Goal: Task Accomplishment & Management: Use online tool/utility

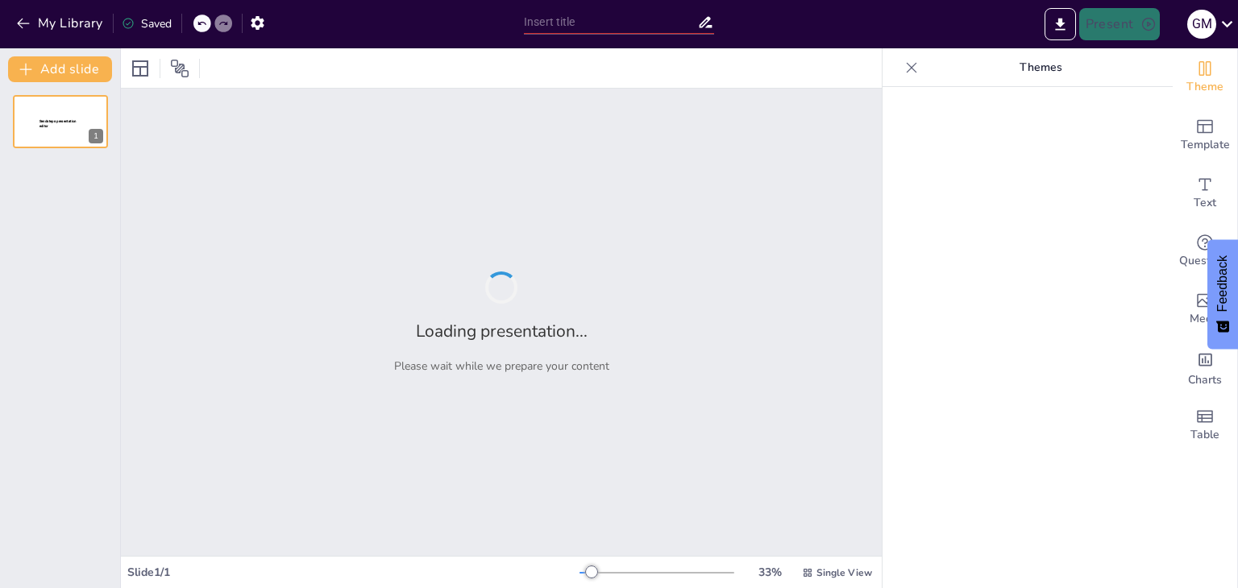
type input "Estrategias y Acciones del Equipo de Ventas - Informe [PERSON_NAME]"
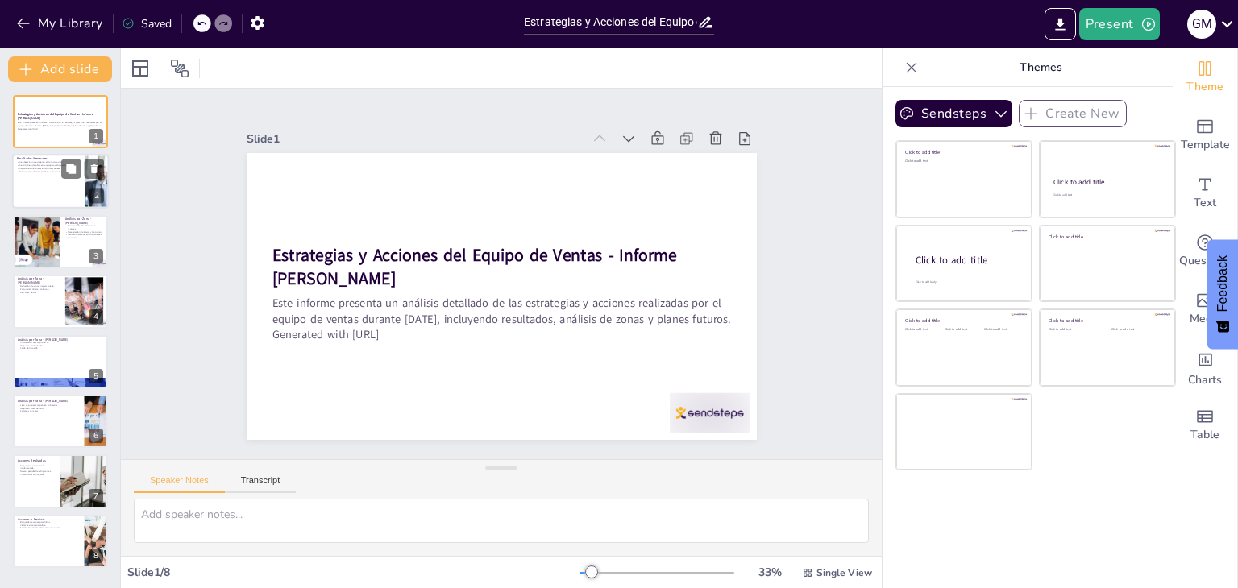
click at [93, 185] on div at bounding box center [97, 182] width 104 height 55
type textarea "El crecimiento en la facturación es un indicador positivo que muestra que las e…"
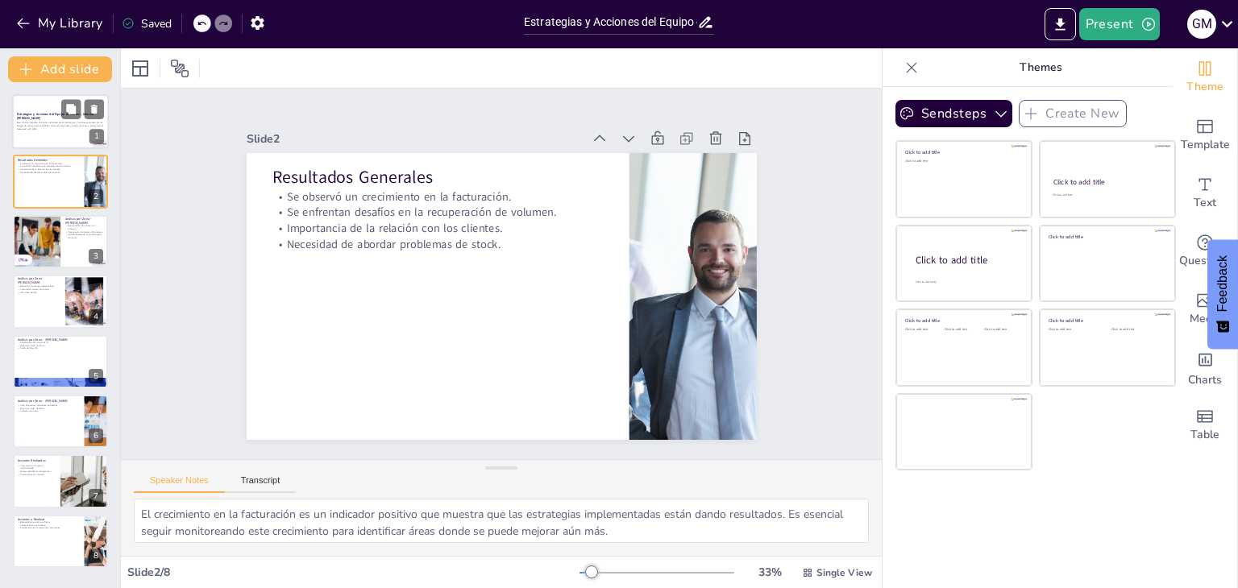
click at [43, 135] on div at bounding box center [60, 121] width 97 height 55
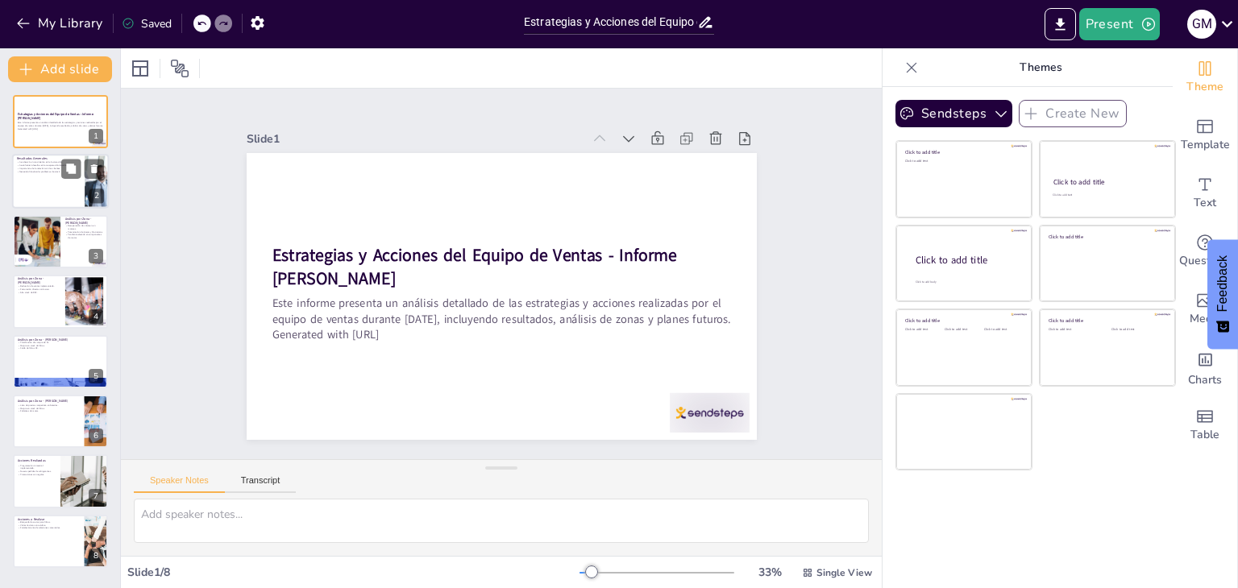
click at [43, 173] on div at bounding box center [60, 182] width 97 height 55
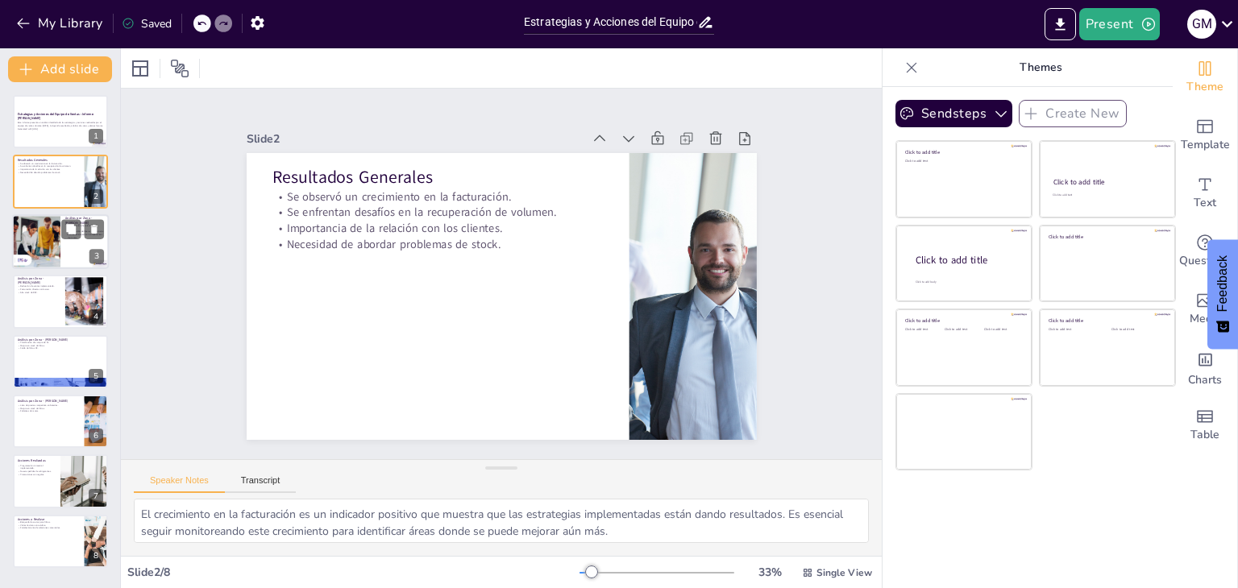
click at [41, 221] on div at bounding box center [36, 241] width 82 height 55
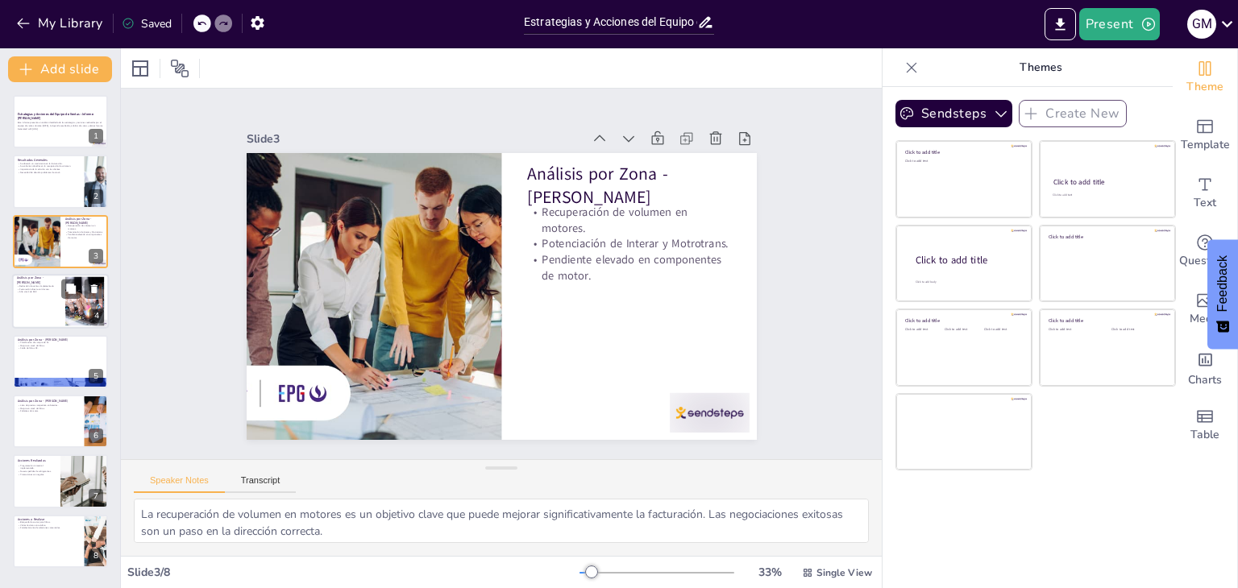
click at [36, 283] on p "Análisis por Zona - [PERSON_NAME]" at bounding box center [39, 280] width 44 height 9
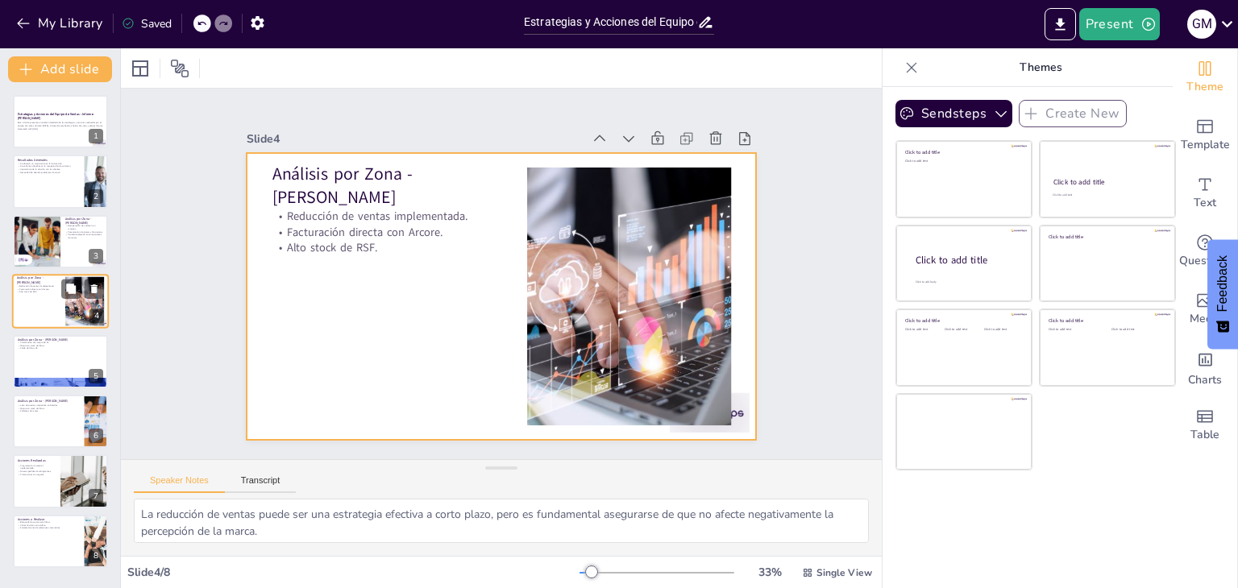
click at [35, 314] on div at bounding box center [60, 301] width 97 height 55
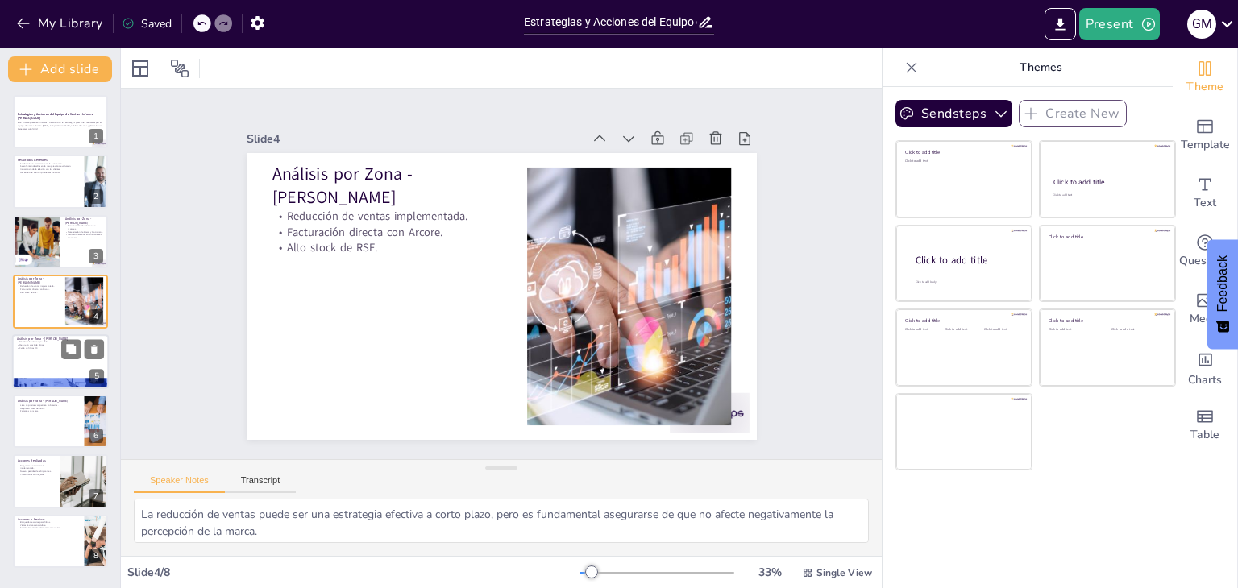
click at [31, 353] on div at bounding box center [60, 362] width 97 height 55
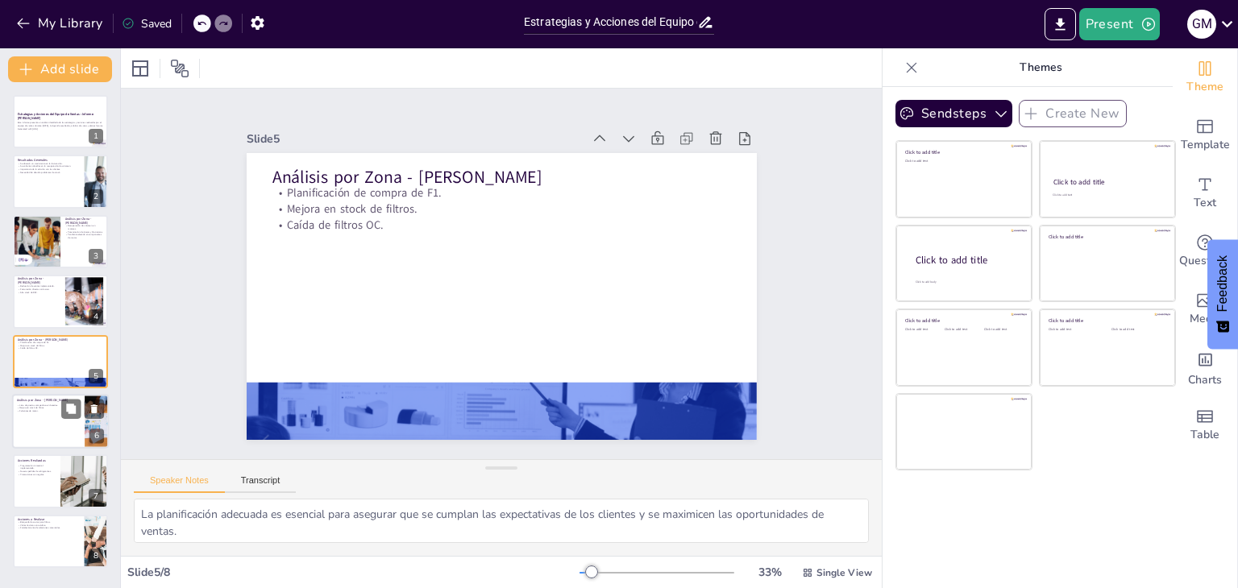
click at [31, 417] on div at bounding box center [60, 421] width 97 height 55
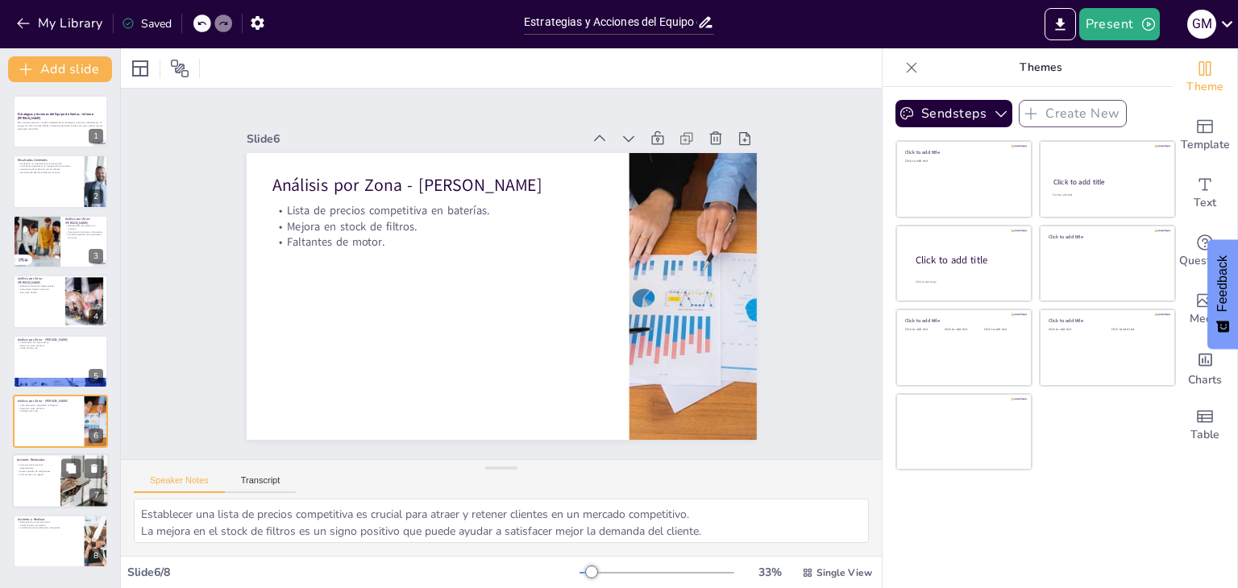
click at [31, 461] on p "Acciones Realizadas" at bounding box center [36, 460] width 39 height 5
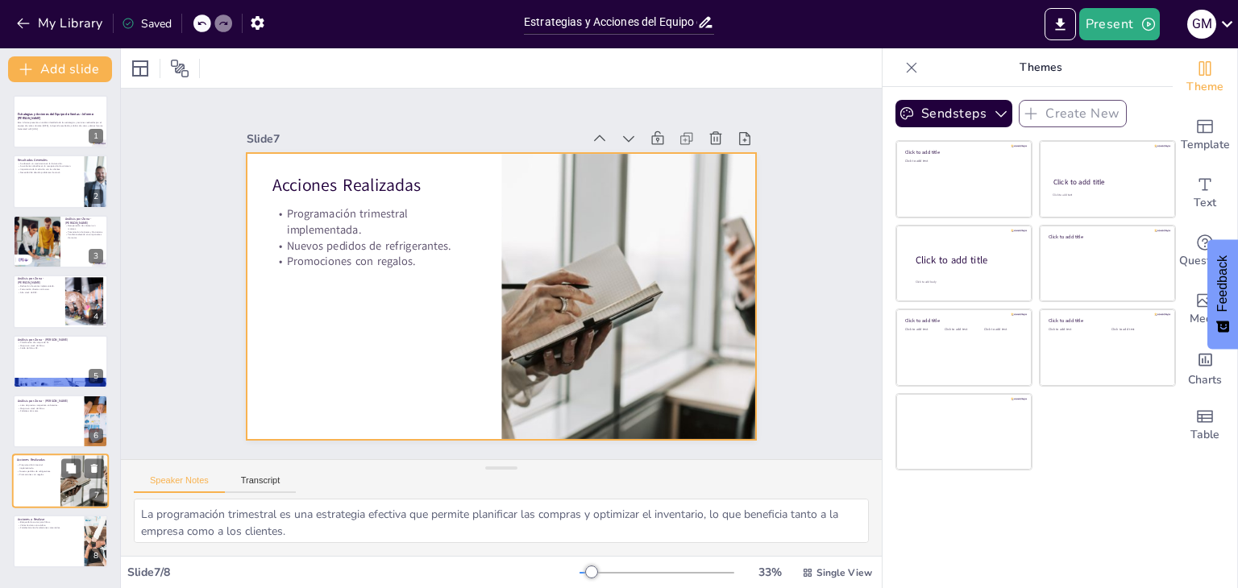
click at [31, 491] on div at bounding box center [60, 482] width 97 height 55
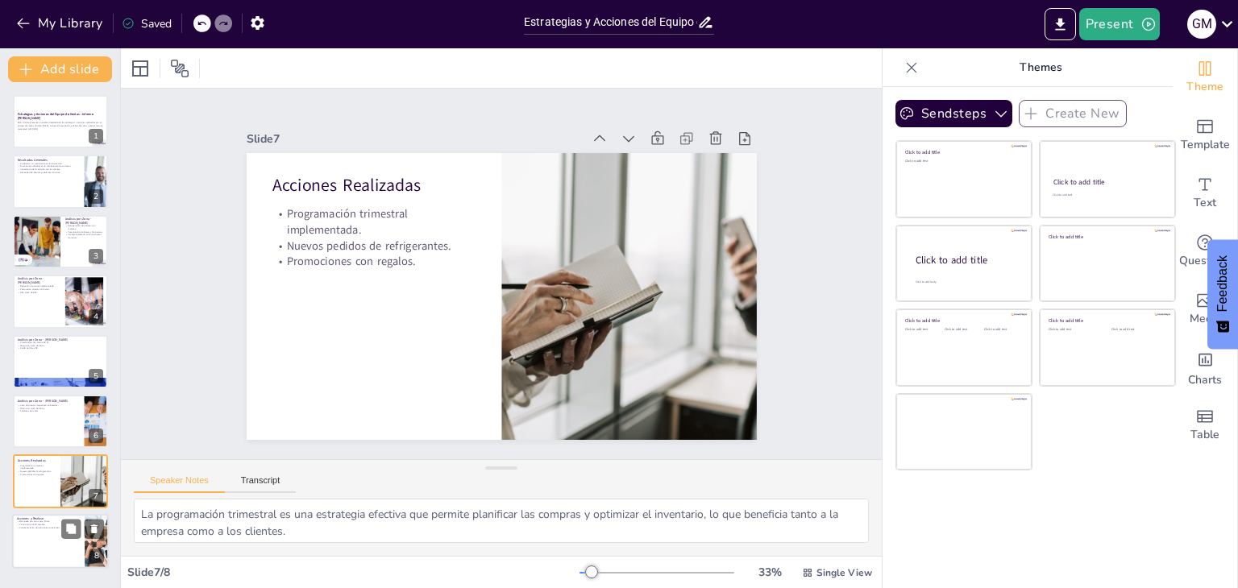
click at [33, 527] on p "Fortalecimiento de relaciones comerciales." at bounding box center [48, 527] width 63 height 3
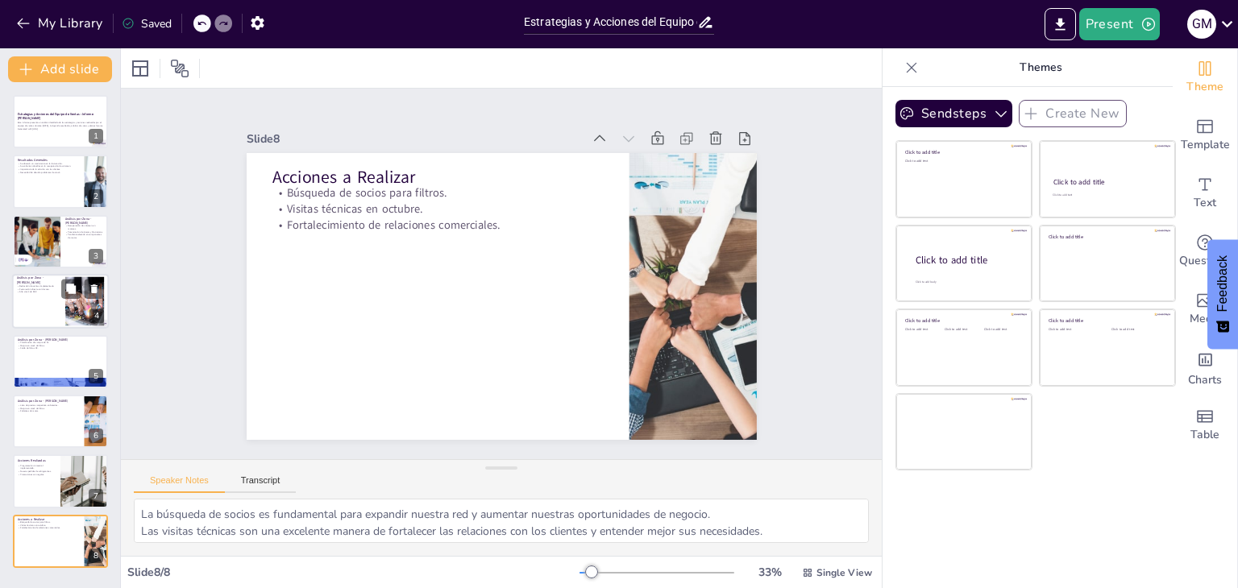
click at [46, 309] on div at bounding box center [60, 301] width 97 height 55
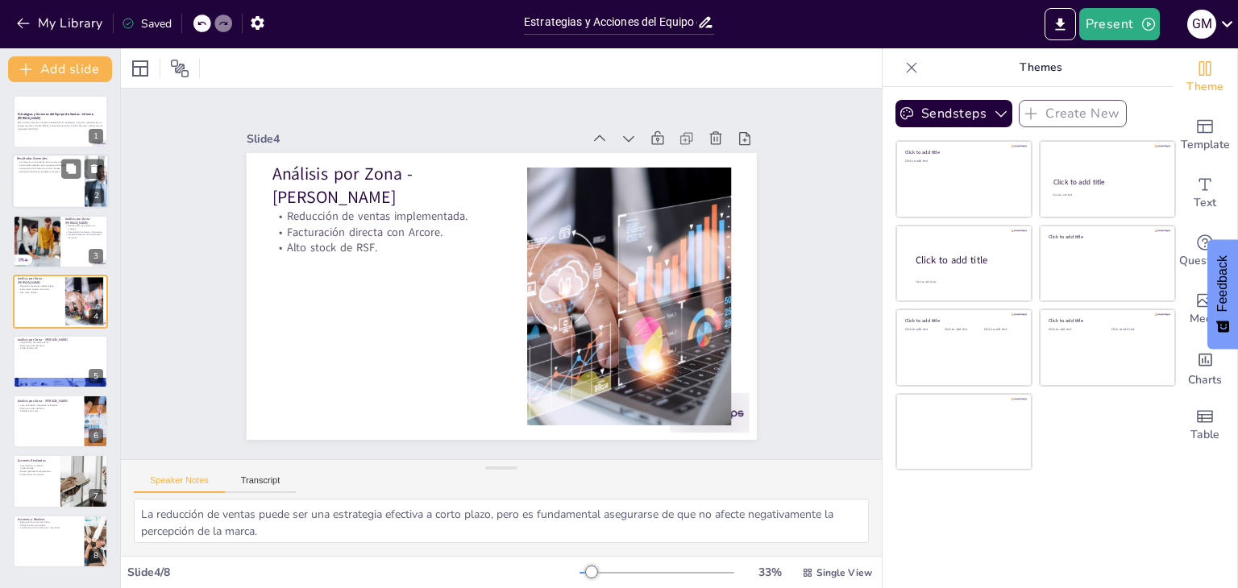
click at [56, 182] on div at bounding box center [60, 182] width 97 height 55
type textarea "El crecimiento en la facturación es un indicador positivo que muestra que las e…"
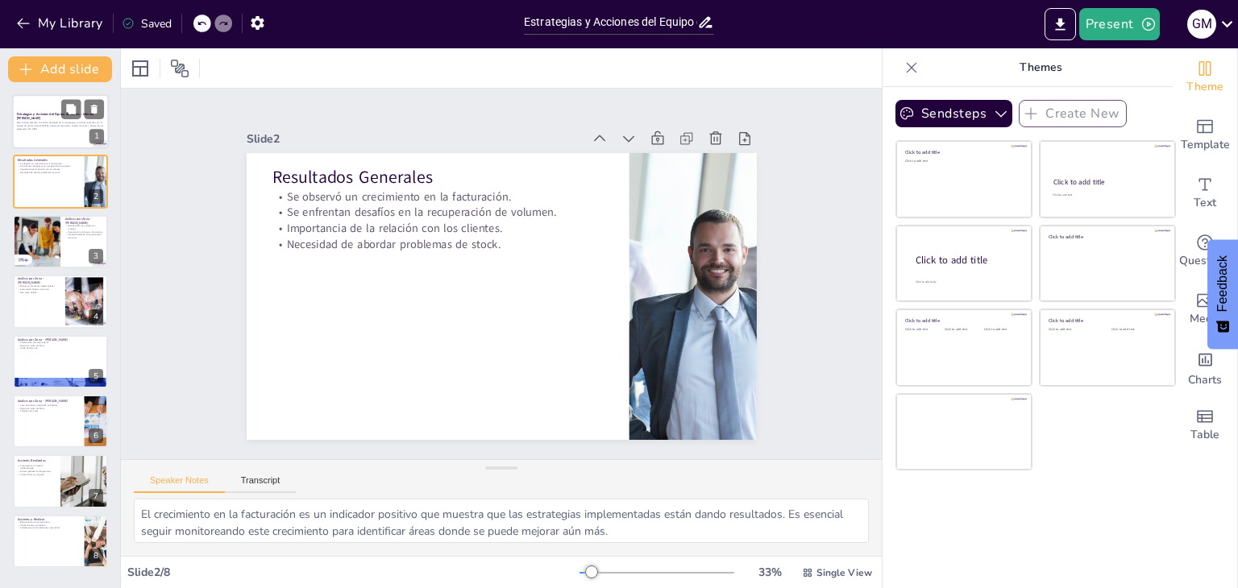
click at [67, 125] on p "Este informe presenta un análisis detallado de las estrategias y acciones reali…" at bounding box center [60, 125] width 87 height 6
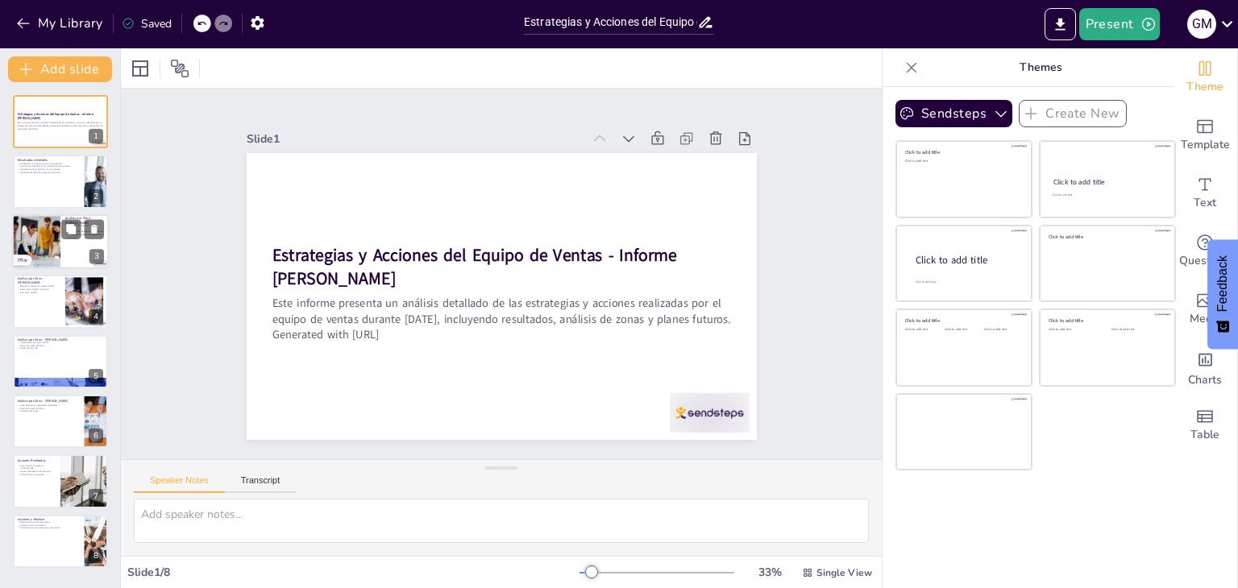
click at [53, 235] on div at bounding box center [36, 241] width 82 height 55
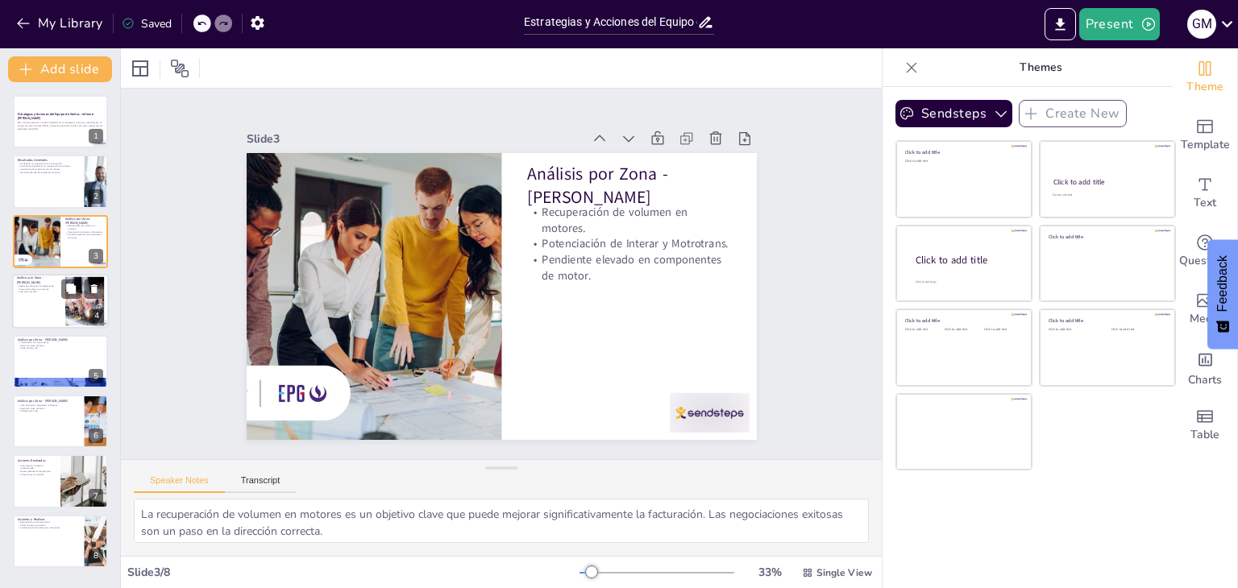
click at [55, 306] on div at bounding box center [60, 301] width 97 height 55
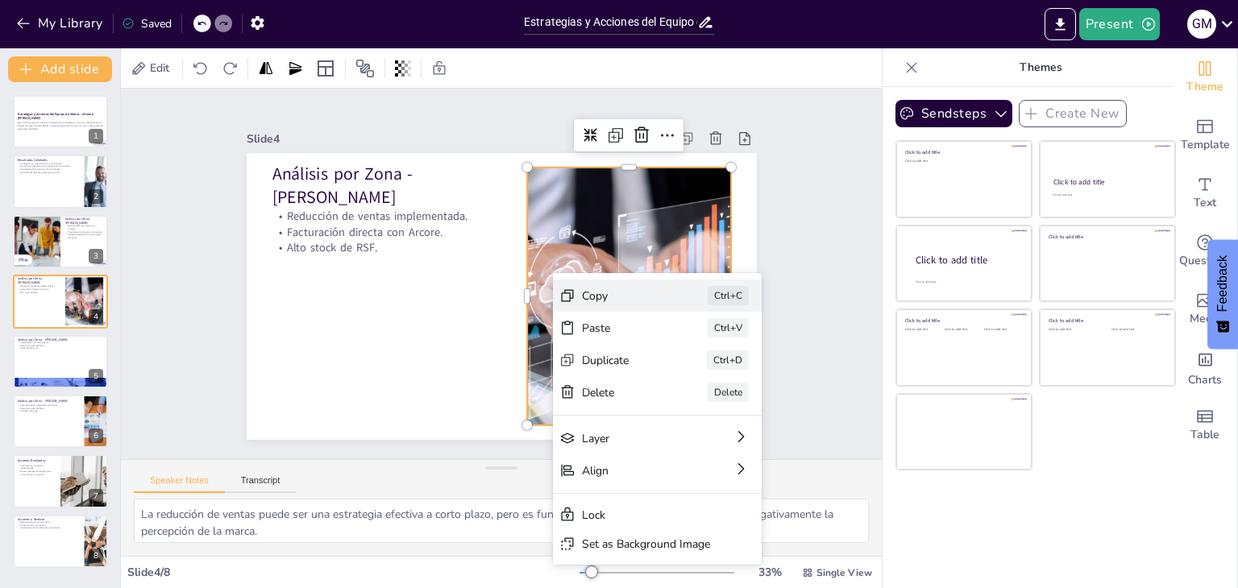
click at [703, 377] on div "Copy" at bounding box center [743, 384] width 81 height 15
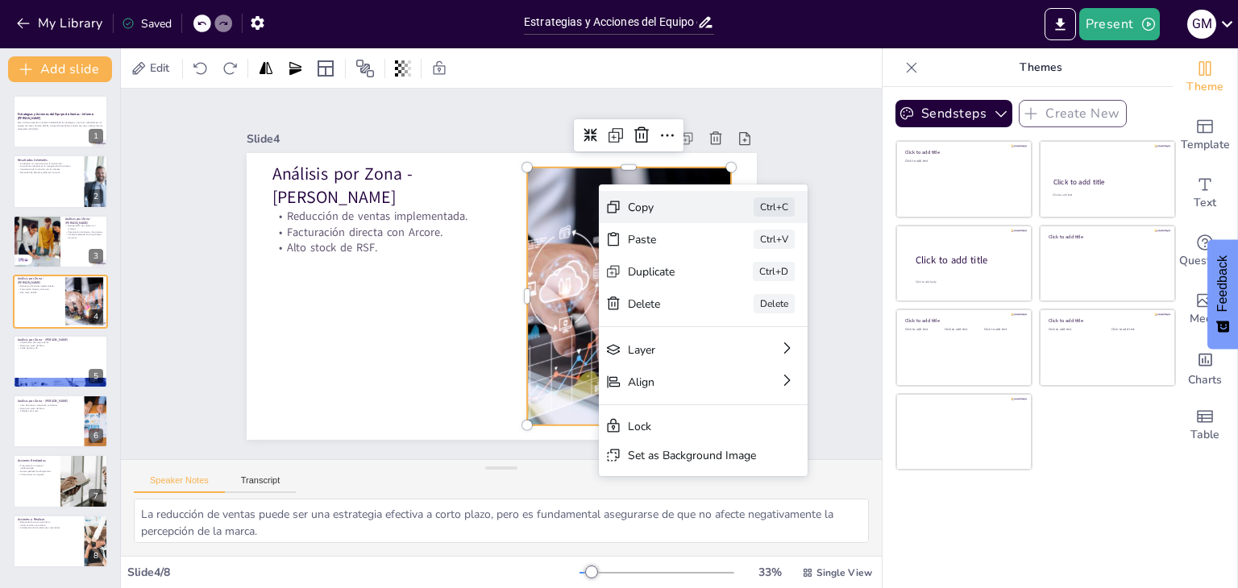
click at [744, 314] on div "Copy" at bounding box center [784, 325] width 81 height 23
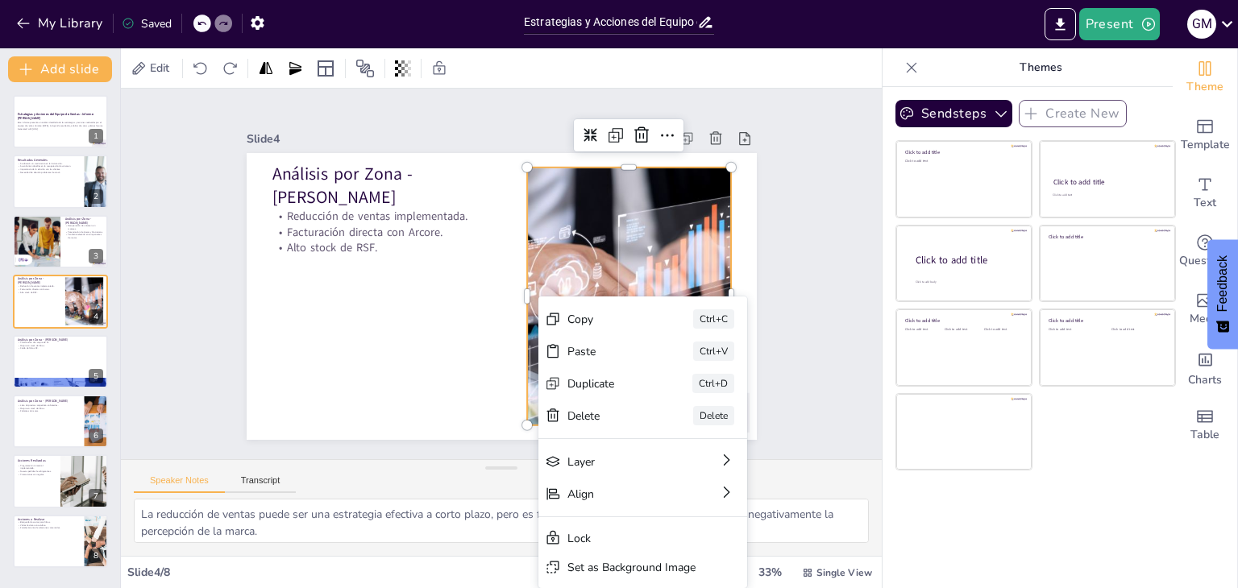
click at [573, 254] on div at bounding box center [626, 309] width 484 height 305
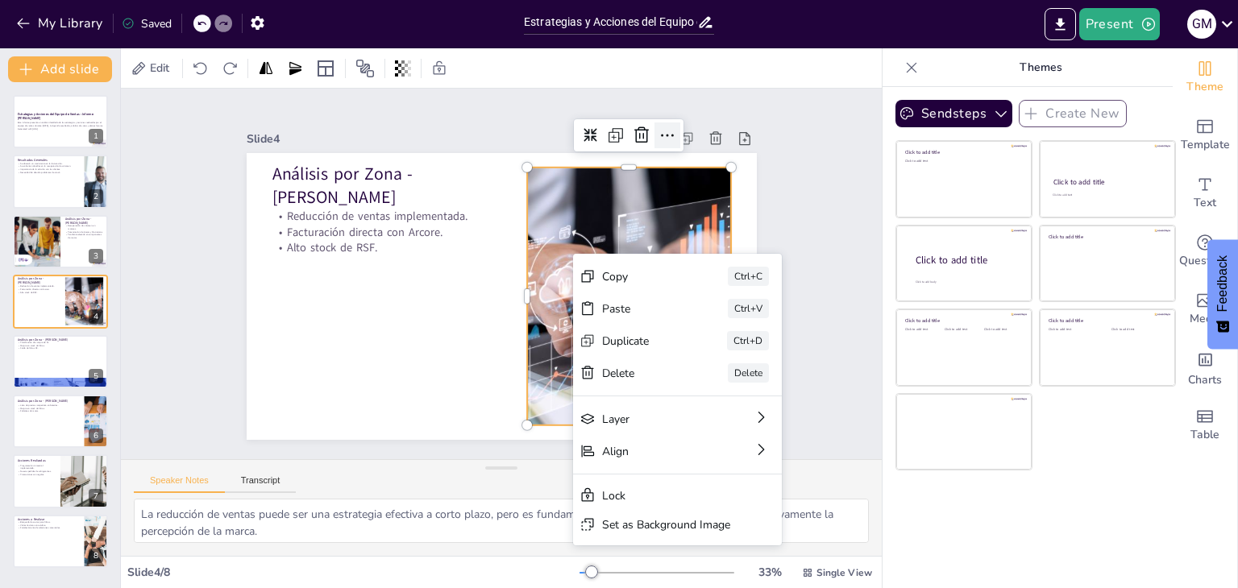
click at [671, 143] on icon at bounding box center [681, 153] width 21 height 21
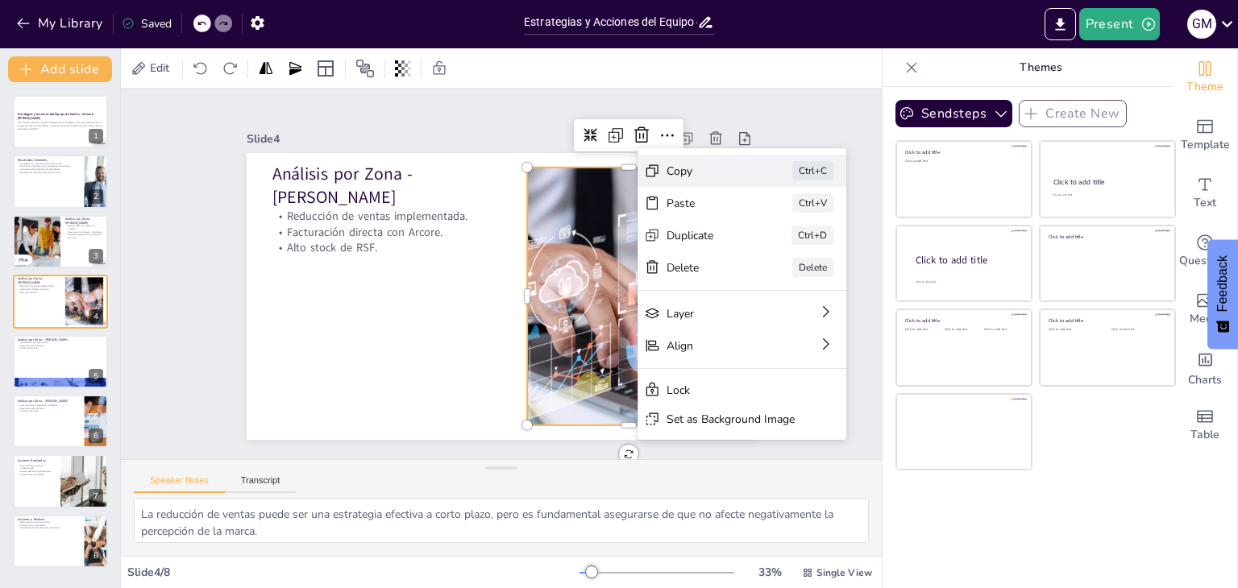
click at [759, 243] on div "Copy Ctrl+C" at bounding box center [863, 259] width 209 height 32
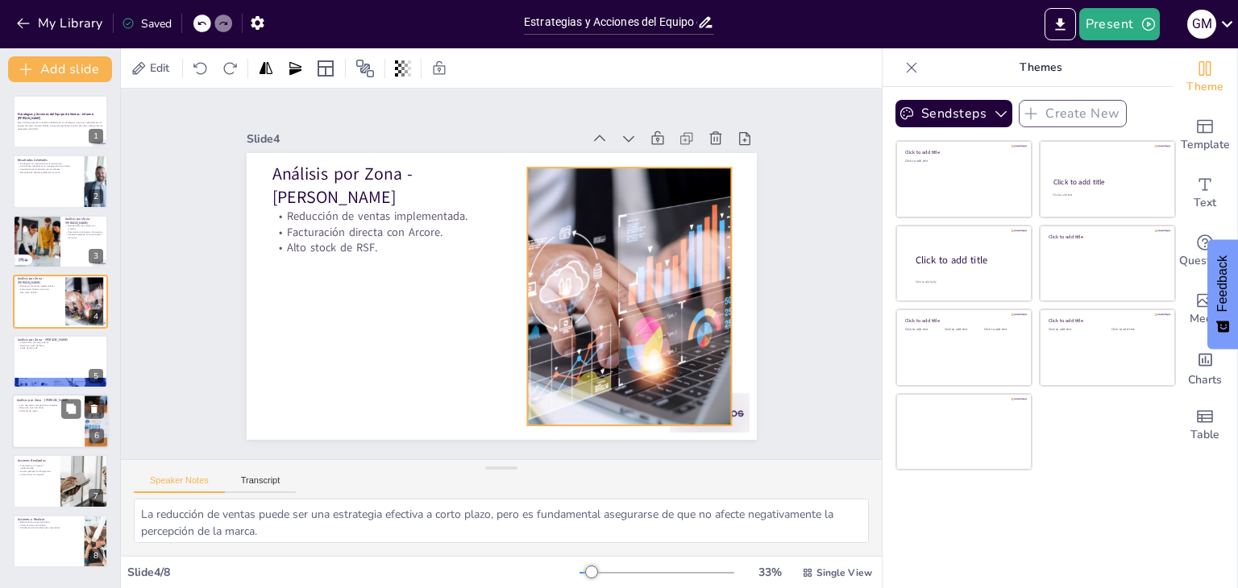
click at [106, 420] on div at bounding box center [97, 421] width 82 height 55
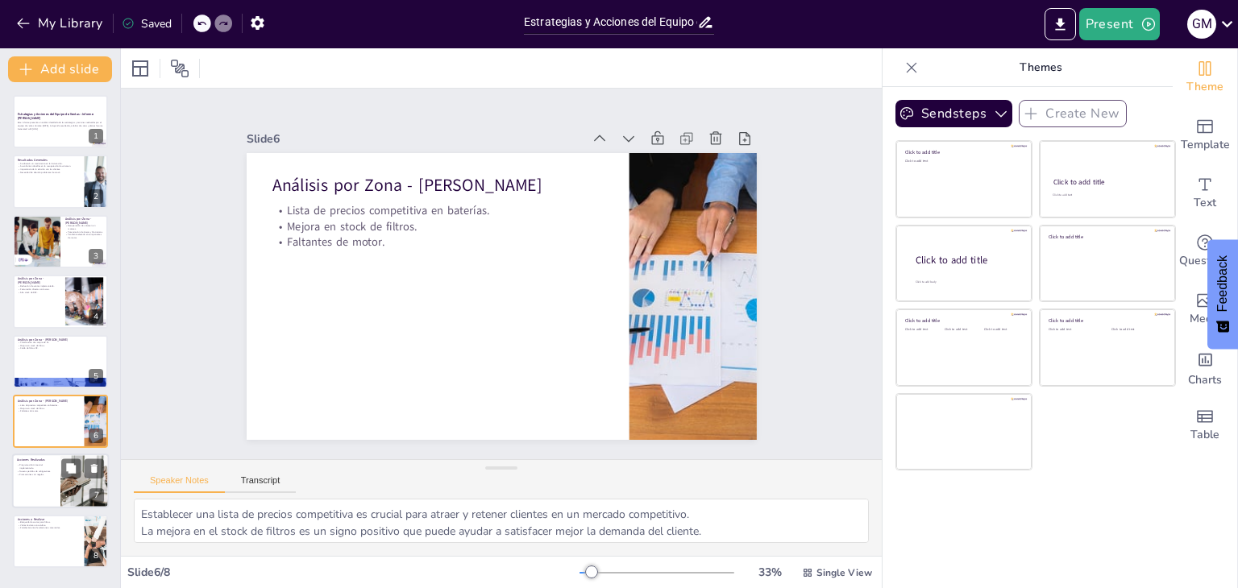
click at [87, 458] on div at bounding box center [84, 482] width 81 height 55
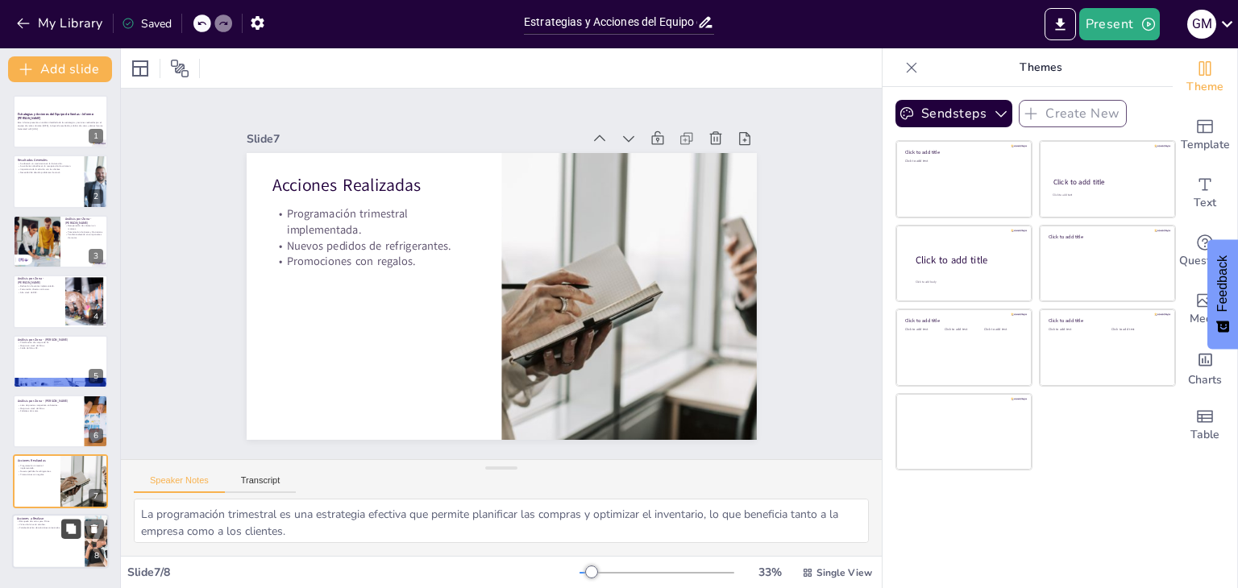
click at [77, 523] on button at bounding box center [70, 528] width 19 height 19
type textarea "La búsqueda de socios es fundamental para expandir nuestra red y aumentar nuest…"
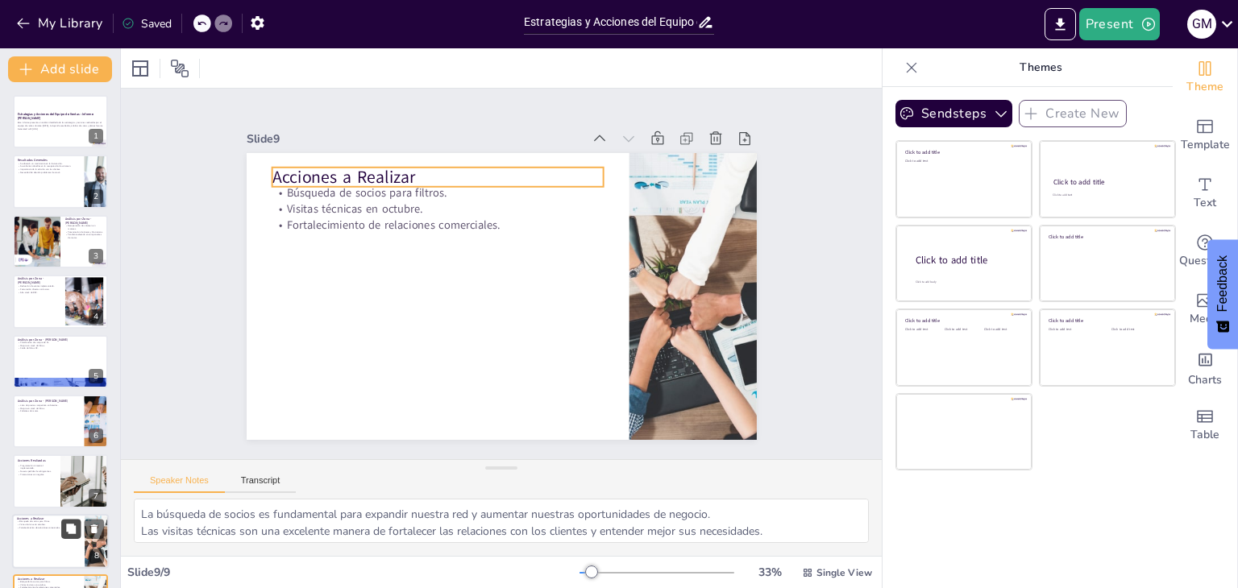
scroll to position [52, 0]
